Goal: Task Accomplishment & Management: Use online tool/utility

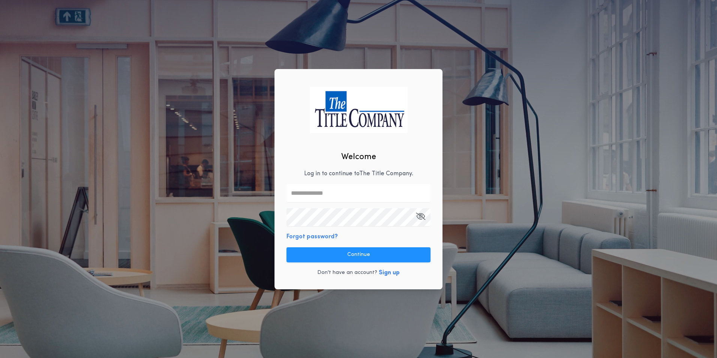
click at [332, 184] on input "text" at bounding box center [358, 193] width 144 height 18
type input "**********"
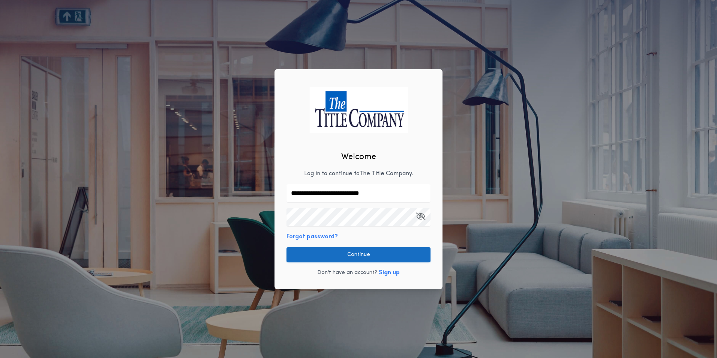
click at [344, 255] on button "Continue" at bounding box center [358, 254] width 144 height 15
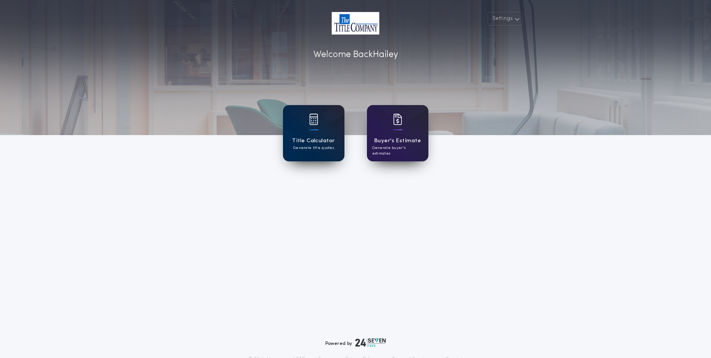
click at [321, 134] on div "Title Calculator Generate title quotes" at bounding box center [313, 133] width 61 height 56
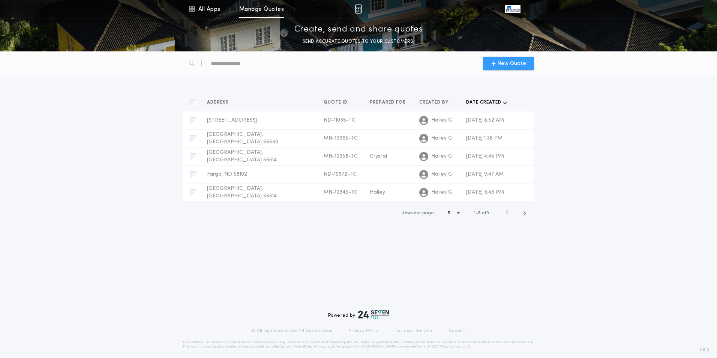
click at [510, 64] on span "New Quote" at bounding box center [511, 64] width 29 height 8
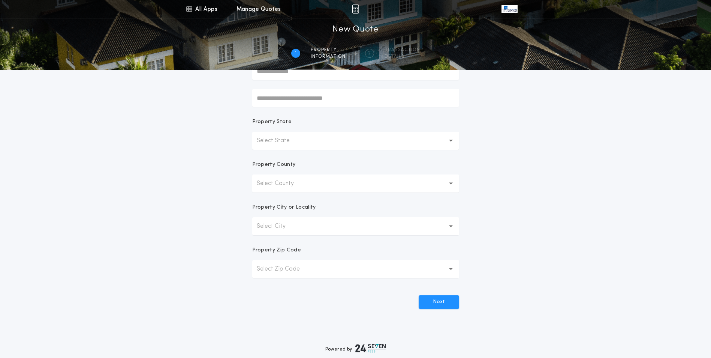
scroll to position [131, 0]
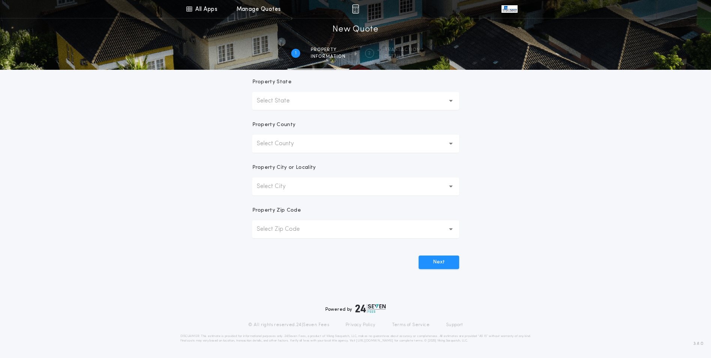
click at [313, 102] on button "Select State" at bounding box center [355, 101] width 207 height 18
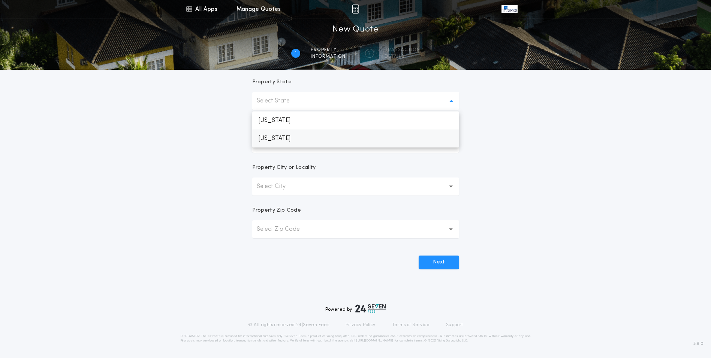
click at [297, 138] on p "[US_STATE]" at bounding box center [355, 138] width 207 height 18
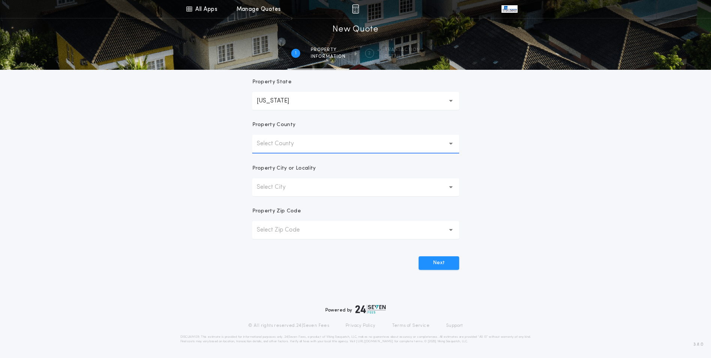
click at [311, 146] on button "Select County" at bounding box center [355, 144] width 207 height 18
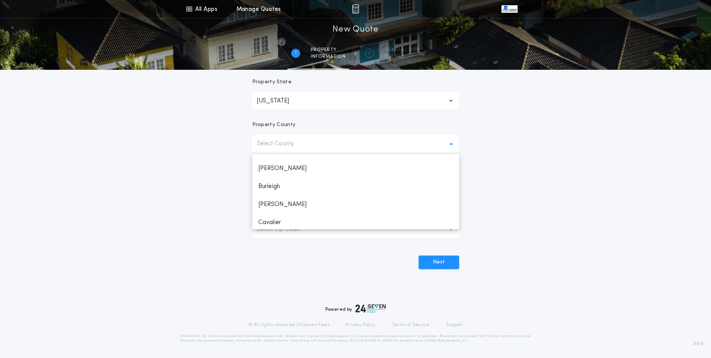
scroll to position [112, 0]
click at [280, 198] on p "[PERSON_NAME]" at bounding box center [355, 195] width 207 height 18
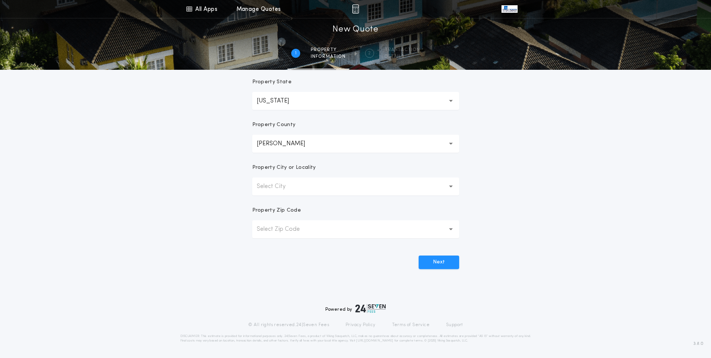
click at [301, 192] on button "Select City" at bounding box center [355, 186] width 207 height 18
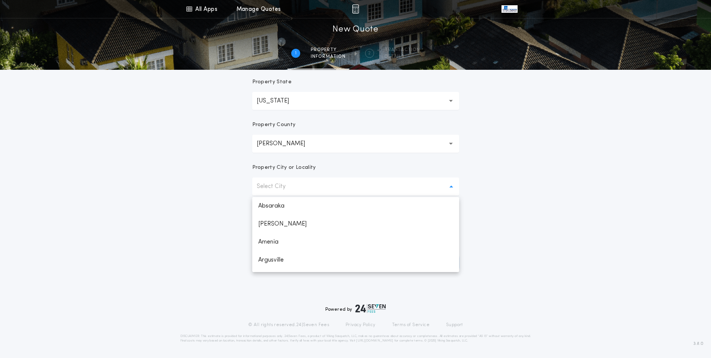
scroll to position [807, 0]
click at [292, 265] on p "West Fargo" at bounding box center [355, 263] width 207 height 18
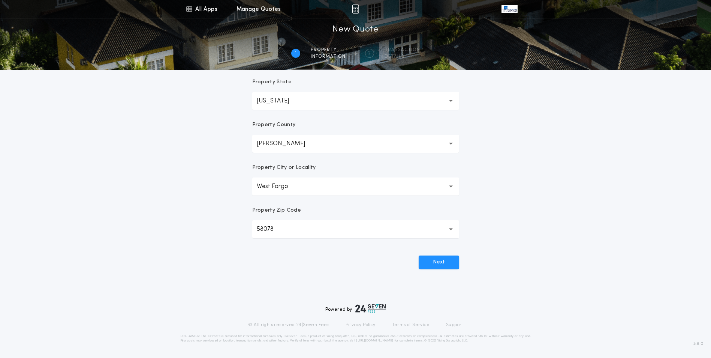
click at [303, 231] on button "58078 *****" at bounding box center [355, 229] width 207 height 18
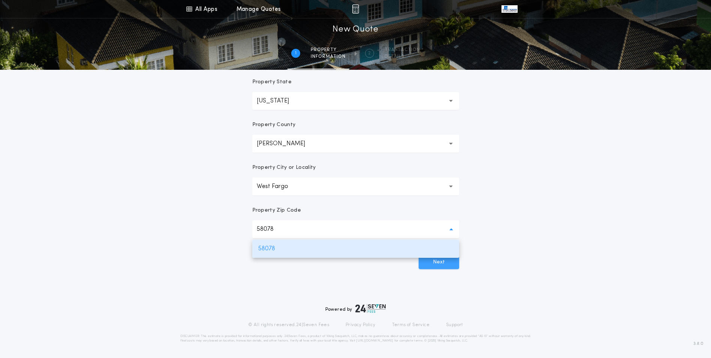
click at [446, 265] on button "Next" at bounding box center [439, 261] width 40 height 13
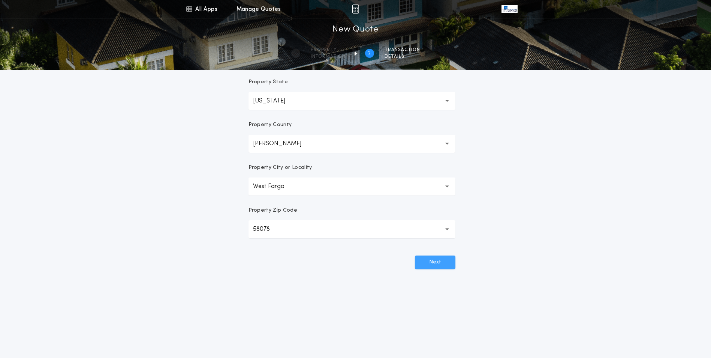
scroll to position [0, 0]
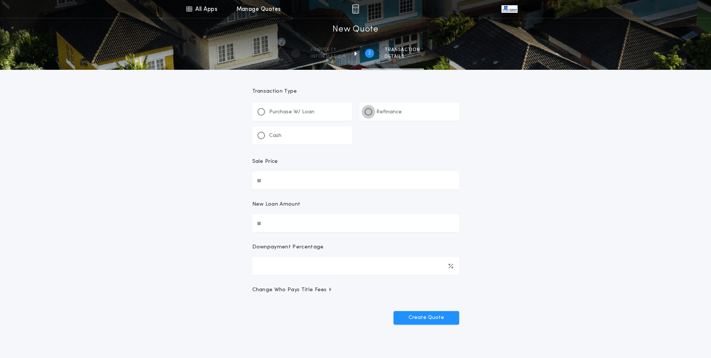
drag, startPoint x: 370, startPoint y: 105, endPoint x: 369, endPoint y: 109, distance: 4.4
click at [369, 108] on div "Refinance" at bounding box center [409, 112] width 100 height 18
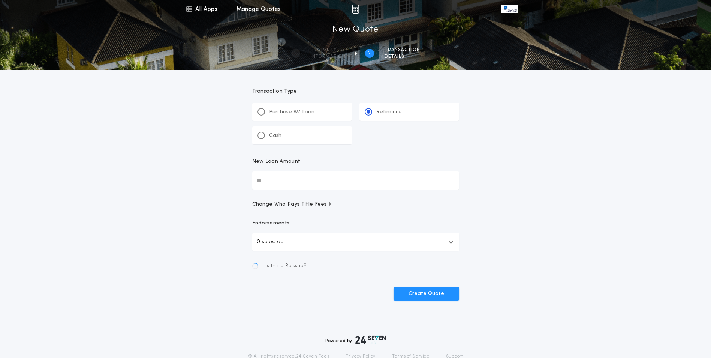
click at [325, 189] on input "New Loan Amount" at bounding box center [355, 180] width 207 height 18
type input "********"
click at [442, 292] on button "Create Quote" at bounding box center [427, 293] width 66 height 13
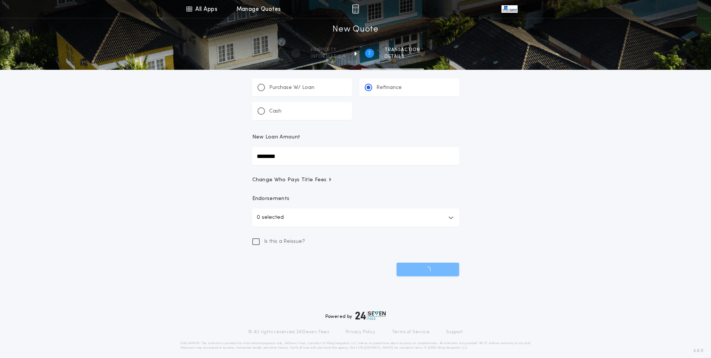
scroll to position [31, 0]
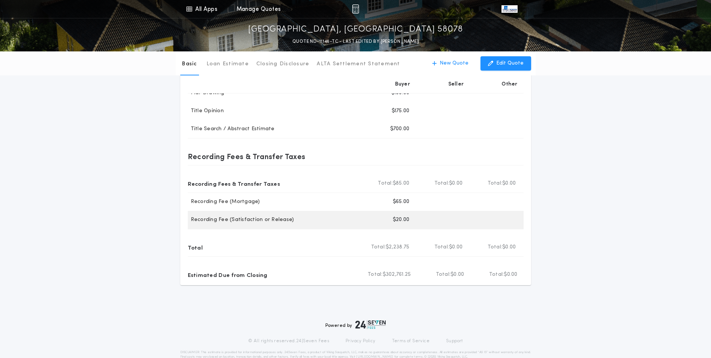
scroll to position [213, 0]
